Goal: Task Accomplishment & Management: Complete application form

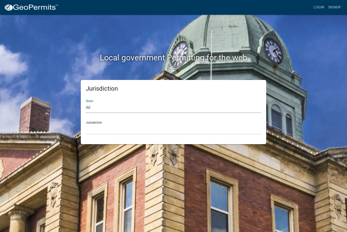
select select "[US_STATE]"
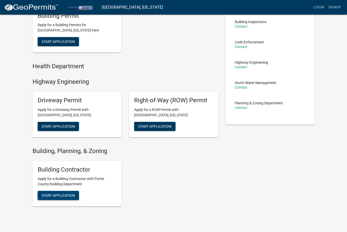
scroll to position [58, 0]
click at [64, 194] on span "Start Application" at bounding box center [58, 196] width 33 height 4
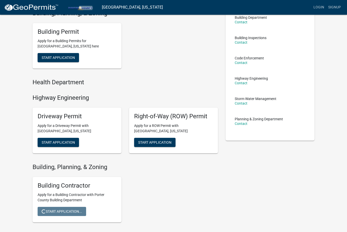
scroll to position [0, 0]
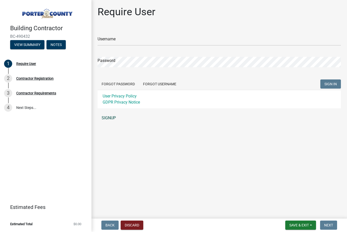
click at [110, 118] on link "SIGNUP" at bounding box center [218, 118] width 243 height 10
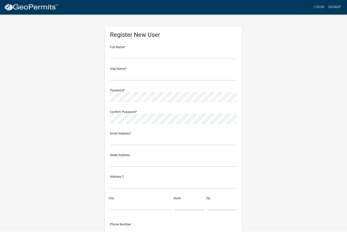
scroll to position [0, 0]
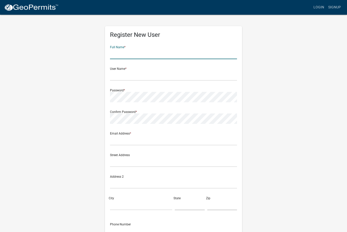
click at [124, 55] on input "text" at bounding box center [173, 54] width 127 height 10
type input "Max"
type input "Kolodii"
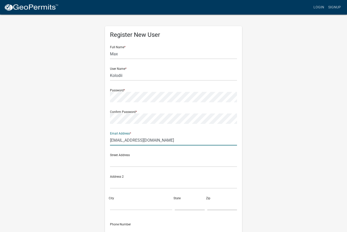
type input "[EMAIL_ADDRESS][DOMAIN_NAME]"
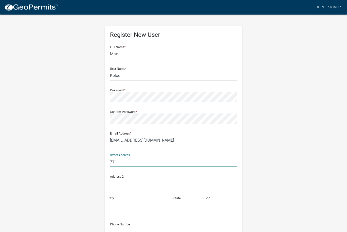
type input "7"
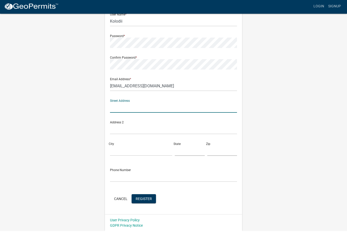
scroll to position [54, 0]
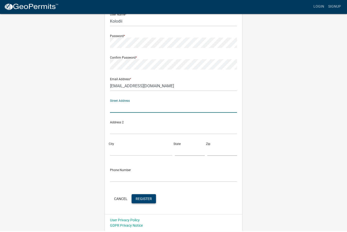
click at [146, 200] on span "Register" at bounding box center [143, 199] width 16 height 4
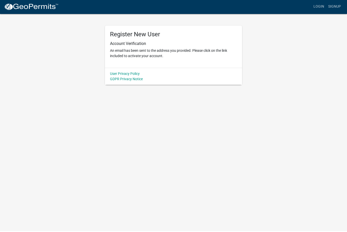
scroll to position [0, 0]
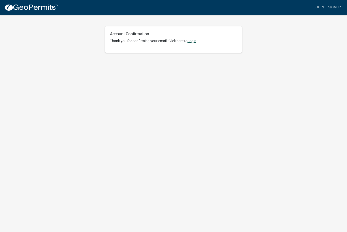
click at [194, 41] on link "Login" at bounding box center [191, 41] width 9 height 4
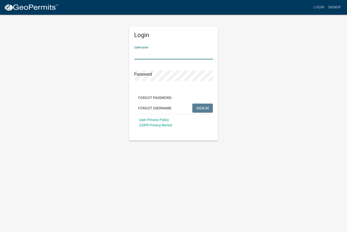
click at [168, 54] on input "Username" at bounding box center [173, 54] width 79 height 10
click at [165, 54] on input "Username" at bounding box center [173, 54] width 79 height 10
click at [161, 54] on input "Username" at bounding box center [173, 54] width 79 height 10
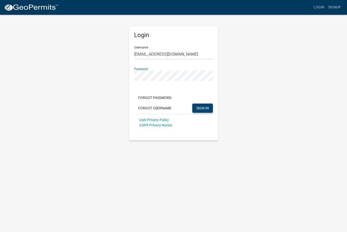
click at [209, 107] on button "SIGN IN" at bounding box center [202, 108] width 21 height 9
click at [177, 56] on input "Info@electricmik.com" at bounding box center [173, 54] width 79 height 10
type input "Kolodii"
click at [211, 108] on button "SIGN IN" at bounding box center [202, 108] width 21 height 9
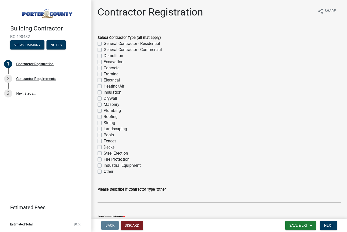
click at [104, 81] on label "Electrical" at bounding box center [112, 80] width 16 height 6
click at [104, 80] on input "Electrical" at bounding box center [105, 78] width 3 height 3
checkbox input "true"
checkbox input "false"
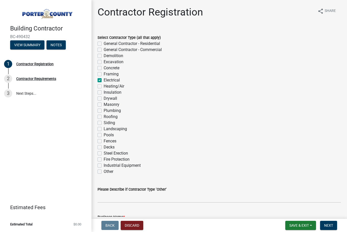
checkbox input "false"
checkbox input "true"
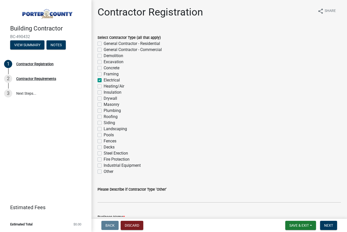
checkbox input "false"
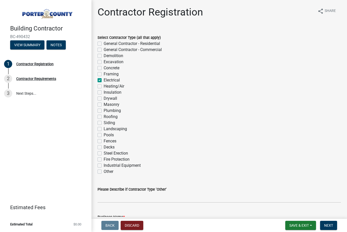
checkbox input "false"
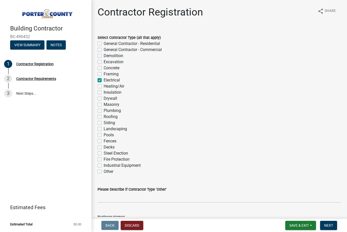
checkbox input "false"
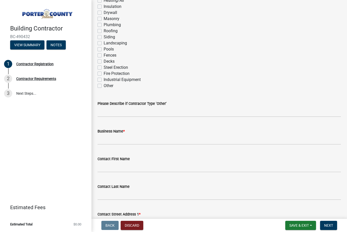
scroll to position [86, 0]
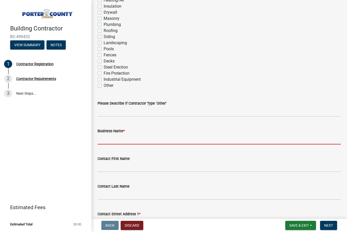
click at [150, 137] on input "Business Name *" at bounding box center [218, 139] width 243 height 10
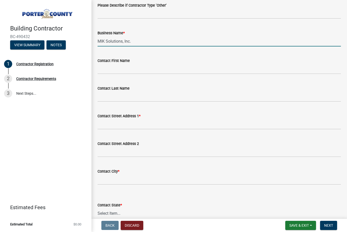
scroll to position [186, 0]
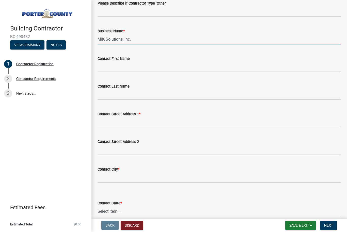
type input "MIK Solutions, Inc."
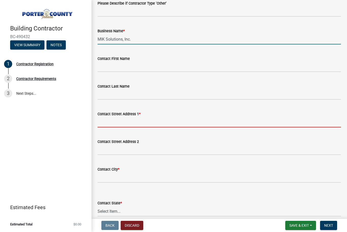
click at [136, 122] on input "Contact Street Address 1 *" at bounding box center [218, 122] width 243 height 10
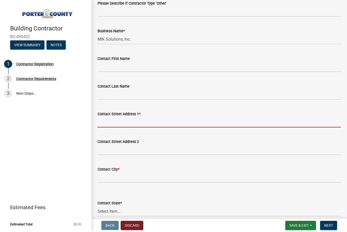
click at [136, 122] on input "Contact Street Address 1 *" at bounding box center [218, 122] width 243 height 10
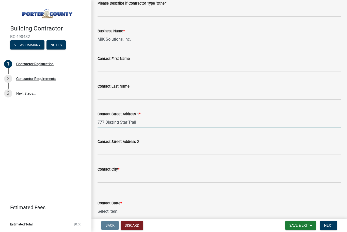
type input "777 Blazing Star Trail"
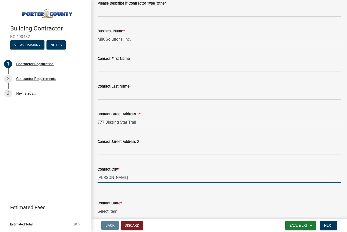
type input "[PERSON_NAME]"
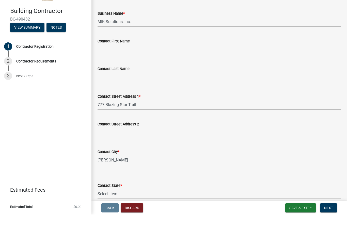
scroll to position [0, 0]
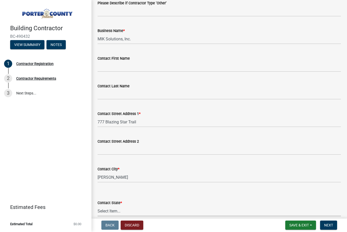
select select "IL"
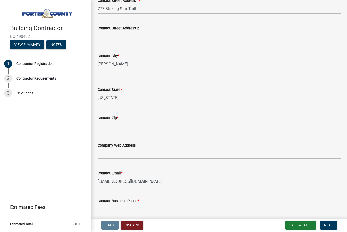
scroll to position [313, 0]
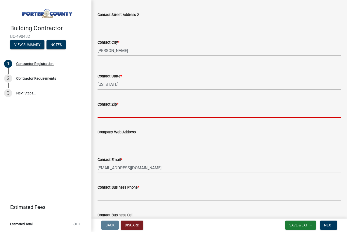
click at [119, 111] on input "Contact Zip *" at bounding box center [218, 113] width 243 height 10
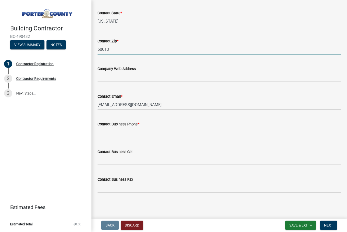
scroll to position [376, 0]
type input "60013"
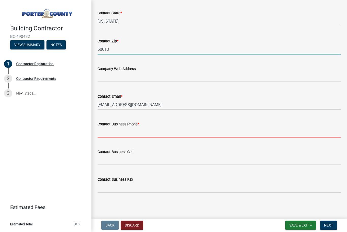
click at [145, 132] on input "Contact Business Phone *" at bounding box center [218, 132] width 243 height 10
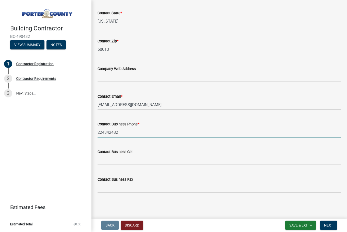
type input "2243424825"
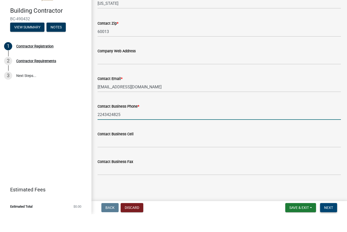
scroll to position [0, 0]
click at [334, 221] on button "Next" at bounding box center [328, 225] width 17 height 9
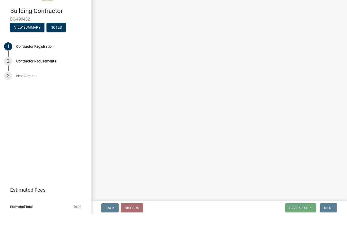
scroll to position [0, 0]
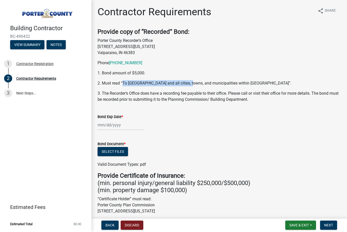
drag, startPoint x: 122, startPoint y: 82, endPoint x: 191, endPoint y: 83, distance: 69.0
click at [191, 81] on p "2. Must read “To [GEOGRAPHIC_DATA] and all cities, towns, and municipalities wi…" at bounding box center [218, 83] width 243 height 6
click at [191, 82] on p "2. Must read “To [GEOGRAPHIC_DATA] and all cities, towns, and municipalities wi…" at bounding box center [218, 83] width 243 height 6
click at [188, 65] on p "Phone [PHONE_NUMBER]" at bounding box center [218, 63] width 243 height 6
click at [43, 63] on div "Contractor Registration" at bounding box center [34, 64] width 37 height 4
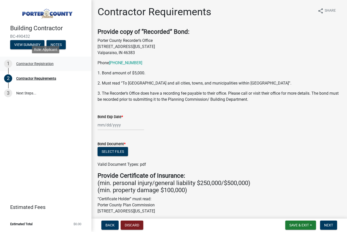
select select "IL"
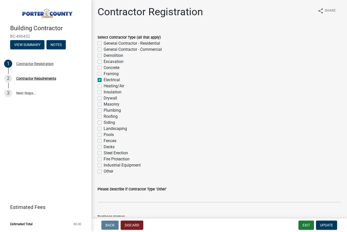
click at [104, 81] on label "Electrical" at bounding box center [112, 80] width 16 height 6
click at [104, 80] on input "Electrical" at bounding box center [105, 78] width 3 height 3
checkbox input "false"
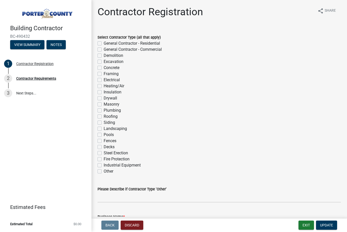
checkbox input "false"
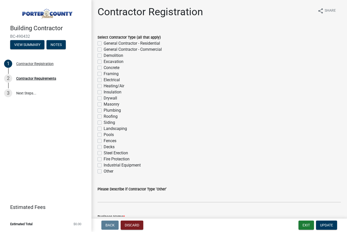
checkbox input "false"
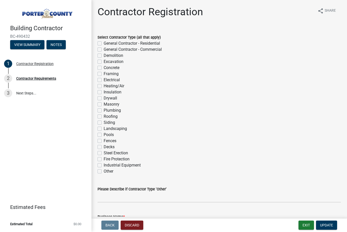
checkbox input "false"
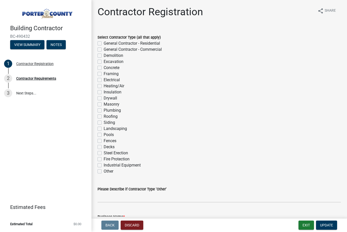
checkbox input "false"
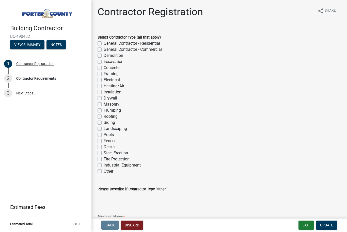
click at [104, 80] on label "Electrical" at bounding box center [112, 80] width 16 height 6
click at [104, 80] on input "Electrical" at bounding box center [105, 78] width 3 height 3
checkbox input "true"
checkbox input "false"
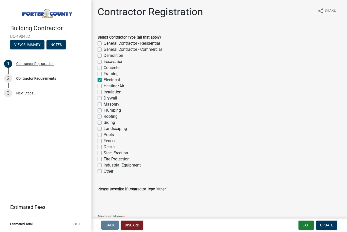
checkbox input "false"
checkbox input "true"
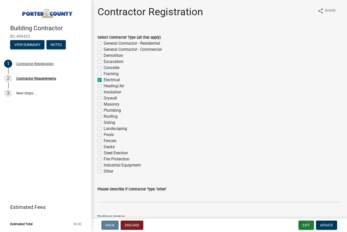
checkbox input "false"
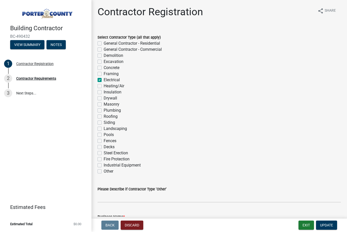
checkbox input "false"
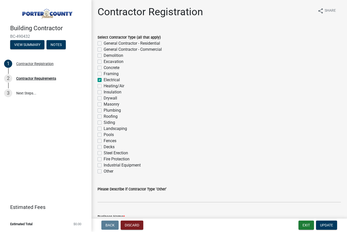
checkbox input "false"
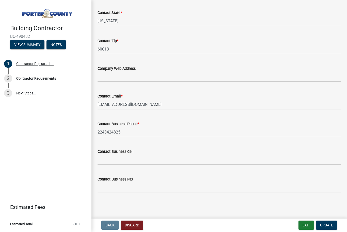
scroll to position [376, 0]
click at [324, 225] on span "Update" at bounding box center [326, 225] width 13 height 4
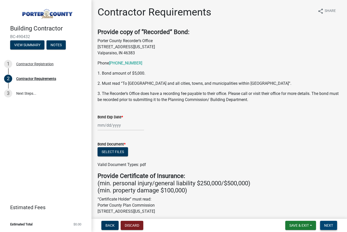
scroll to position [0, 0]
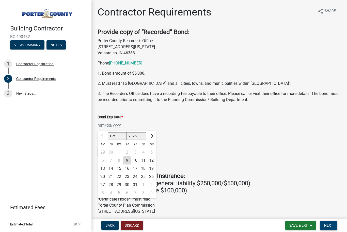
click at [118, 124] on div "Oct Nov [DATE] 2026 2027 2028 2029 2030 2031 2032 2033 2034 2035 2036 2037 2038…" at bounding box center [120, 125] width 46 height 10
click at [152, 136] on button "Next month" at bounding box center [151, 136] width 6 height 8
click at [153, 137] on button "Next month" at bounding box center [151, 136] width 6 height 8
select select "1"
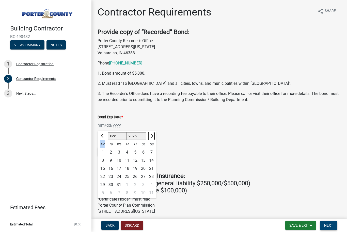
select select "2026"
click at [153, 137] on button "Next month" at bounding box center [151, 136] width 6 height 8
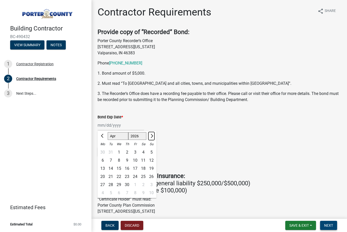
select select "5"
click at [142, 161] on div "9" at bounding box center [143, 160] width 8 height 8
type input "[DATE]"
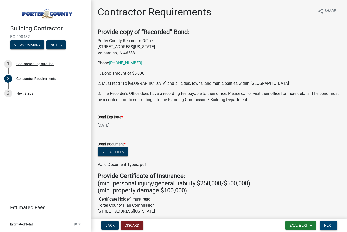
click at [179, 139] on form "Bond Document * Select files Valid Document Types: pdf" at bounding box center [218, 151] width 243 height 33
click at [120, 154] on button "Select files" at bounding box center [112, 151] width 30 height 9
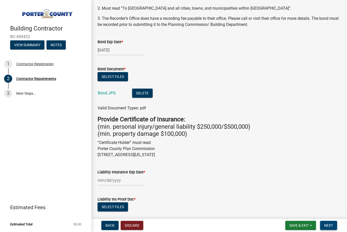
scroll to position [75, 0]
click at [151, 74] on div "Select files" at bounding box center [218, 77] width 243 height 10
click at [118, 78] on button "Select files" at bounding box center [112, 76] width 30 height 9
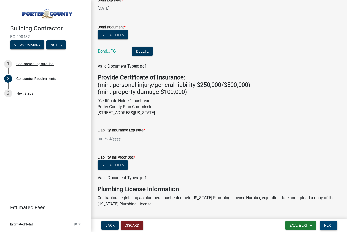
scroll to position [118, 0]
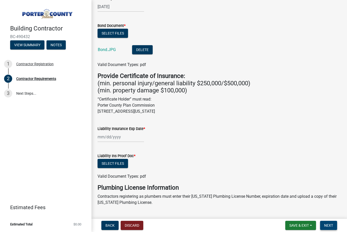
drag, startPoint x: 98, startPoint y: 104, endPoint x: 206, endPoint y: 115, distance: 108.7
click at [206, 115] on wm-data-entity-input "Provide Certificate of Insurance: (min. personal injury/general liability $250,…" at bounding box center [218, 95] width 243 height 46
copy p "Porter County Plan Commission [STREET_ADDRESS][US_STATE]"
click at [292, 22] on form "Bond Document * Select files Bond.JPG Delete Valid Document Types: pdf" at bounding box center [218, 41] width 243 height 51
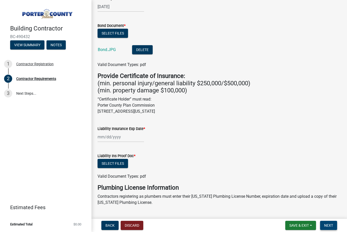
click at [253, 106] on p "“Certificate Holder” must read: Porter County Plan Commission [STREET_ADDRESS][…" at bounding box center [218, 105] width 243 height 18
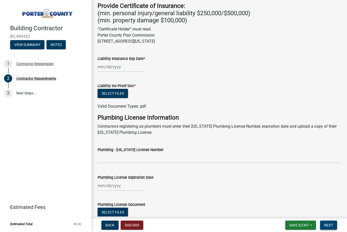
scroll to position [188, 0]
click at [226, 85] on div "Liability Ins Proof Doc *" at bounding box center [218, 86] width 243 height 6
click at [120, 66] on div at bounding box center [120, 67] width 46 height 10
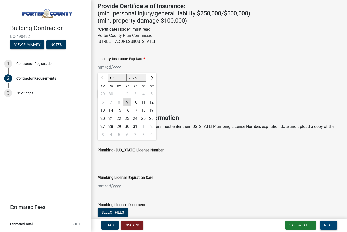
click at [215, 83] on div "Liability Ins Proof Doc *" at bounding box center [218, 86] width 243 height 6
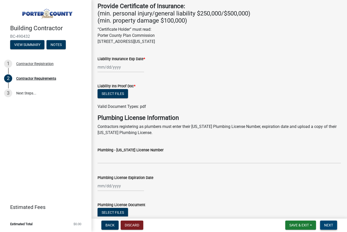
click at [129, 67] on div at bounding box center [120, 67] width 46 height 10
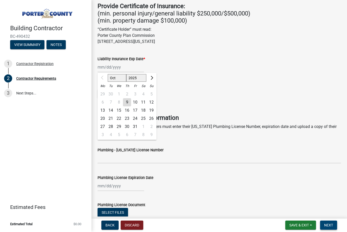
click at [153, 76] on button "Next month" at bounding box center [151, 78] width 6 height 8
select select "11"
click at [143, 118] on div "22" at bounding box center [143, 119] width 8 height 8
type input "[DATE]"
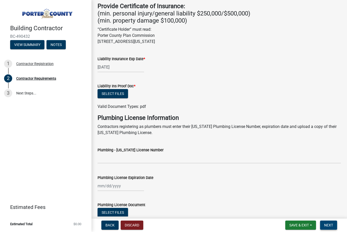
click at [202, 85] on div "Liability Ins Proof Doc *" at bounding box center [218, 86] width 243 height 6
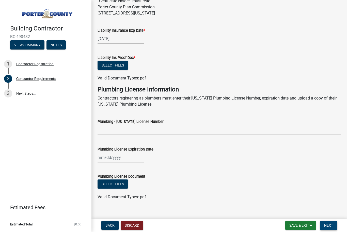
scroll to position [217, 0]
click at [122, 63] on button "Select files" at bounding box center [112, 64] width 30 height 9
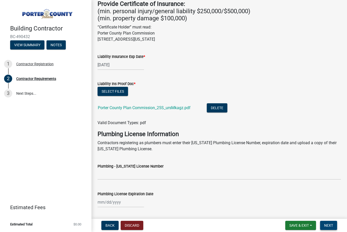
scroll to position [182, 0]
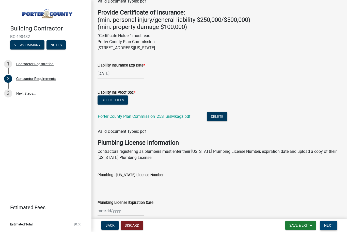
select select "11"
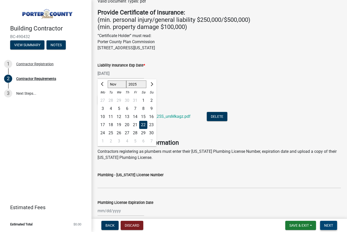
click at [107, 73] on div "[DATE] Oct Nov [DATE] 2026 2027 2028 2029 2030 2031 2032 2033 2034 2035 2036 20…" at bounding box center [120, 73] width 46 height 10
click at [104, 133] on div "24" at bounding box center [102, 133] width 8 height 8
type input "[DATE]"
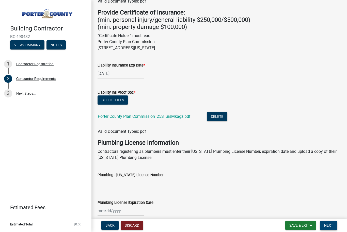
click at [213, 70] on div "[DATE]" at bounding box center [218, 73] width 243 height 10
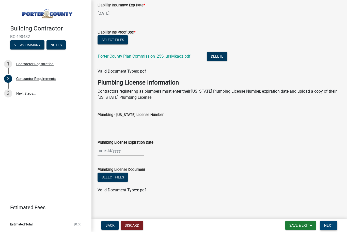
scroll to position [242, 0]
click at [327, 225] on span "Next" at bounding box center [328, 225] width 9 height 4
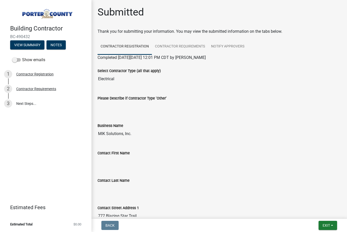
scroll to position [0, 0]
click at [189, 42] on link "Contractor Requirements" at bounding box center [180, 47] width 56 height 16
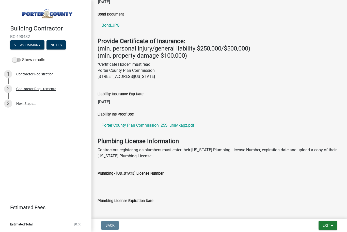
click at [186, 97] on div "Liability Insurance Exp Date" at bounding box center [218, 94] width 243 height 6
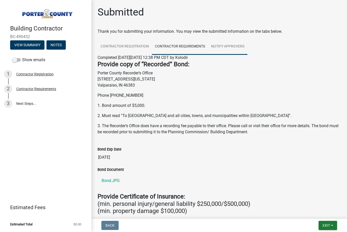
click at [226, 47] on link "Notify Approvers" at bounding box center [227, 47] width 39 height 16
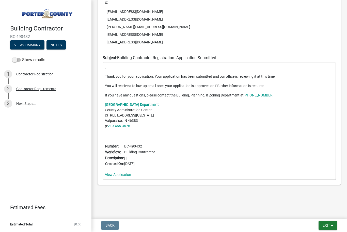
scroll to position [120, 0]
click at [180, 149] on div ", Thank you for your application. Your application has been submitted and our o…" at bounding box center [218, 120] width 233 height 117
click at [322, 223] on span "Exit" at bounding box center [325, 225] width 7 height 4
click at [315, 214] on button "Save & Exit" at bounding box center [316, 212] width 41 height 12
